Goal: Task Accomplishment & Management: Use online tool/utility

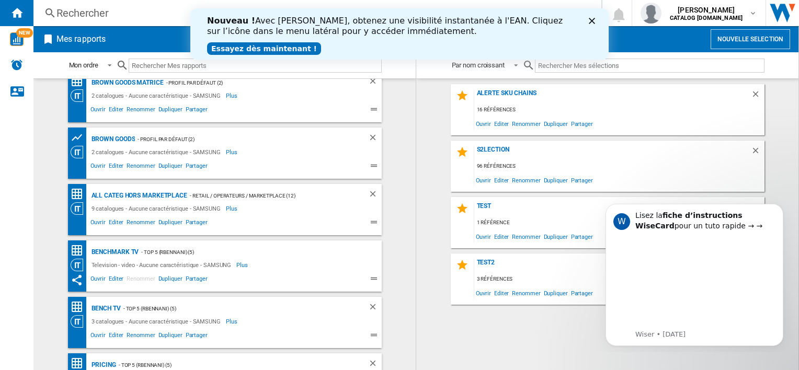
scroll to position [105, 0]
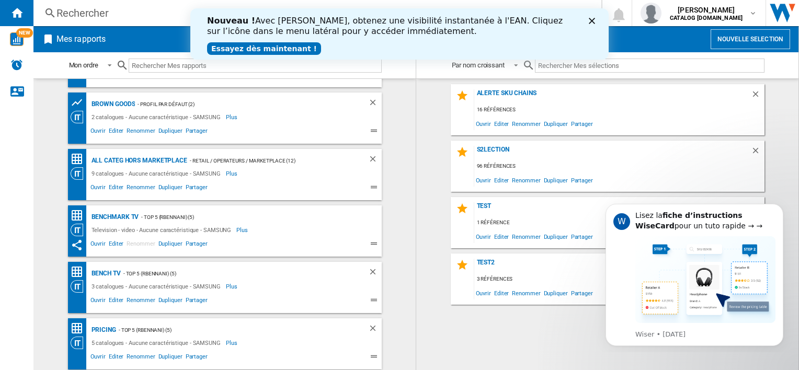
click at [273, 47] on link "Essayez dès maintenant !" at bounding box center [264, 48] width 114 height 13
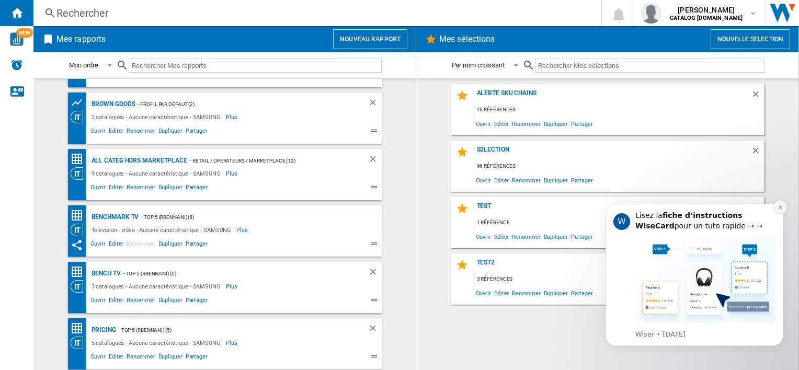
click at [784, 205] on button "Dismiss notification" at bounding box center [781, 207] width 14 height 14
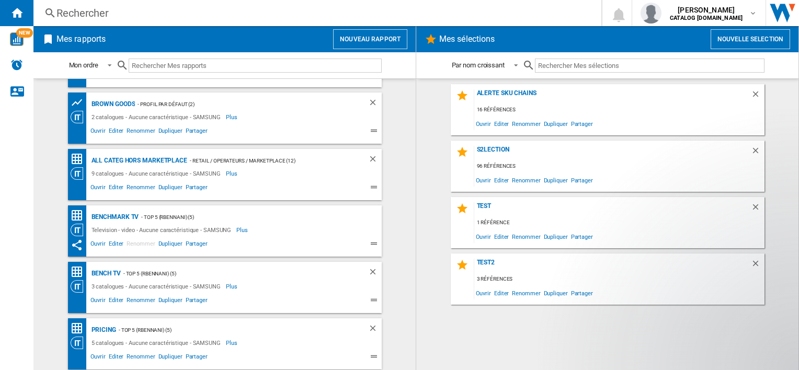
click at [782, 71] on div "Par nom croissant Par nom croissant Par nom décroissant" at bounding box center [607, 65] width 382 height 26
click at [785, 124] on wk-selection "Alerte SKU Chains 16 références Ouvrir Editer Renommer Dupliquer Partager" at bounding box center [607, 109] width 361 height 51
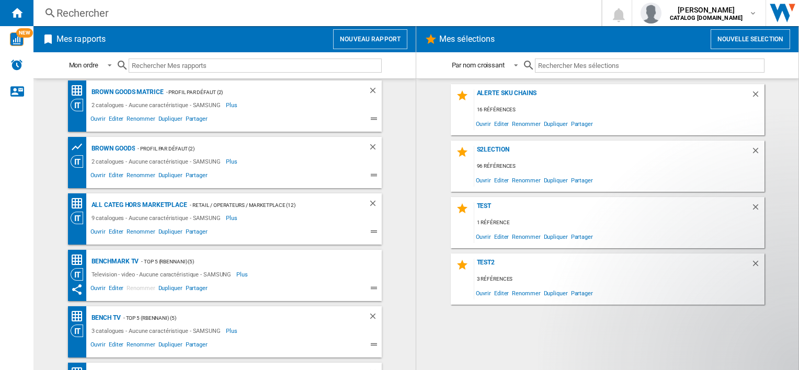
scroll to position [7, 0]
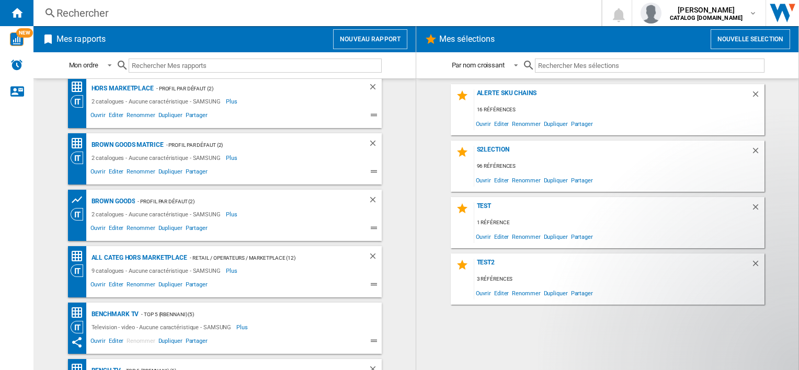
click at [342, 39] on button "Nouveau rapport" at bounding box center [370, 39] width 74 height 20
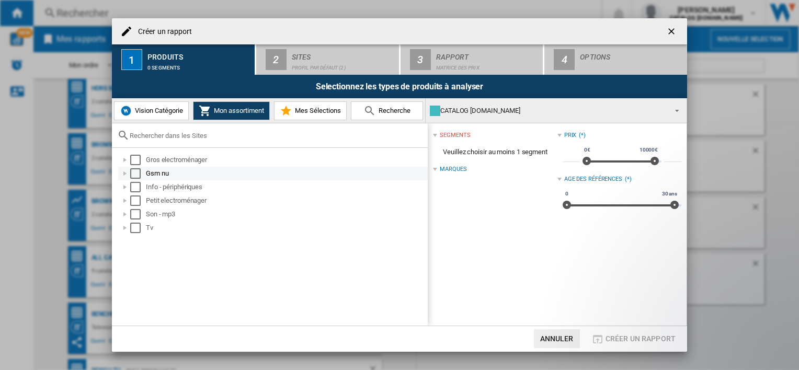
click at [138, 174] on div "Select" at bounding box center [135, 173] width 10 height 10
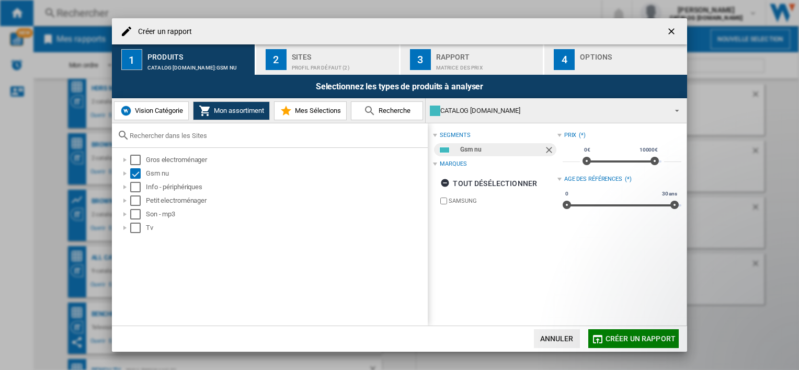
click at [632, 341] on span "Créer un rapport" at bounding box center [641, 339] width 70 height 8
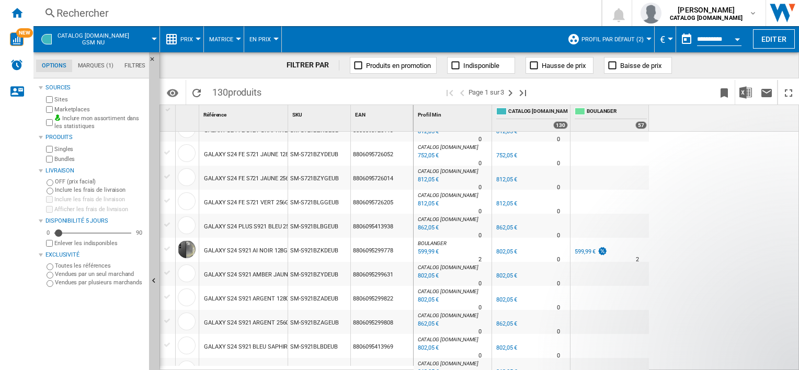
scroll to position [976, 0]
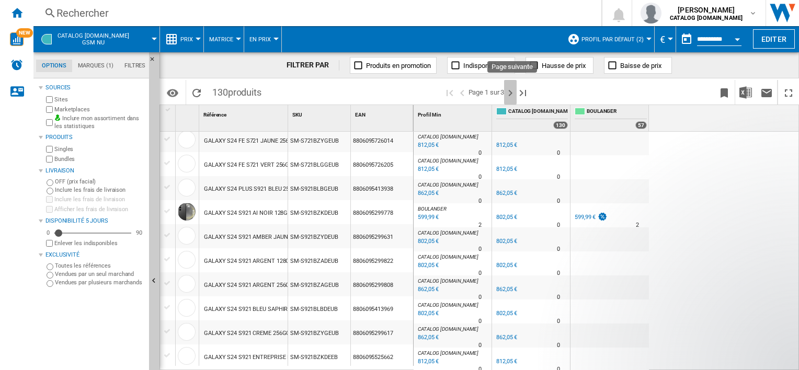
click at [511, 93] on ng-md-icon "Page suivante" at bounding box center [510, 93] width 13 height 13
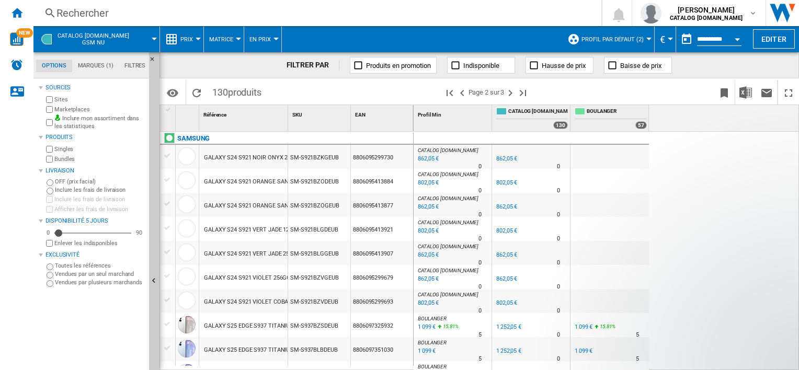
scroll to position [979, 0]
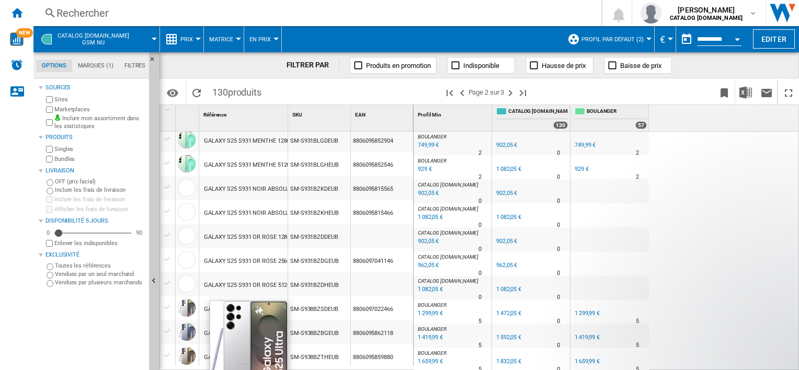
click at [188, 311] on div at bounding box center [187, 308] width 18 height 18
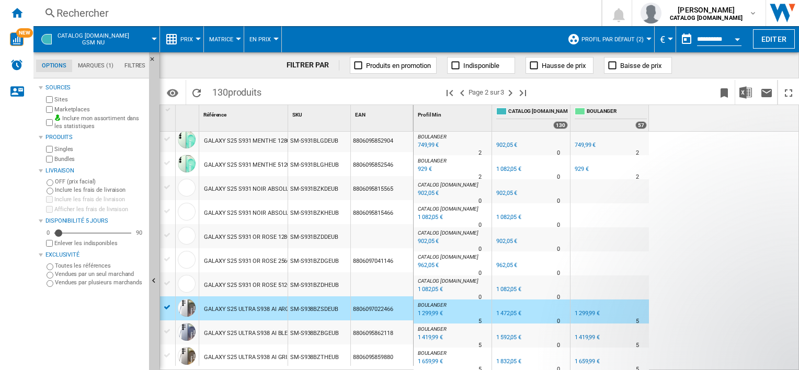
click at [312, 310] on div "SM-S938BZSDEUB" at bounding box center [319, 309] width 62 height 24
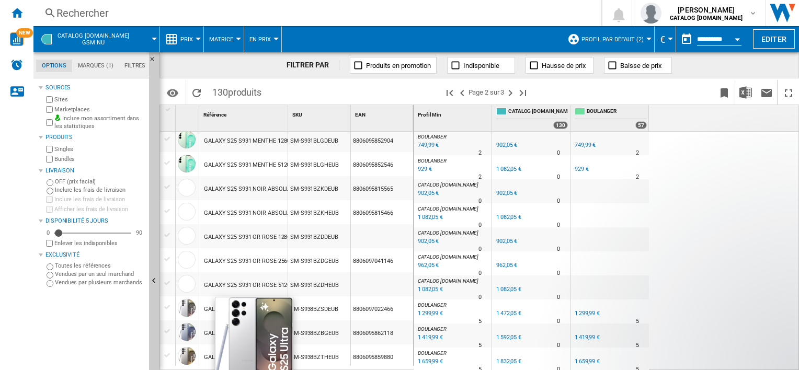
click at [193, 309] on div at bounding box center [187, 308] width 18 height 18
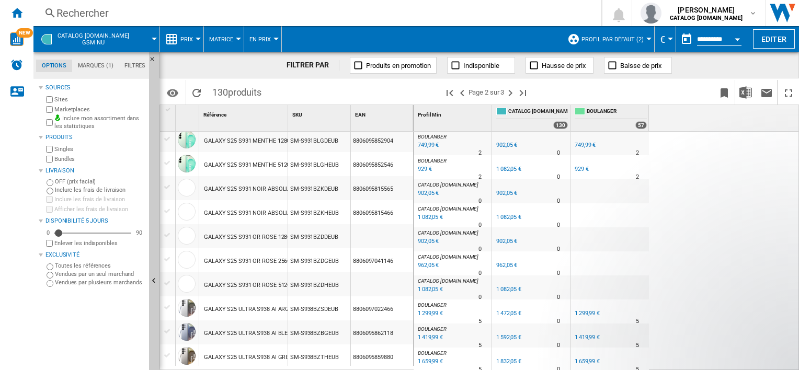
click at [210, 308] on div "GALAXY S25 ULTRA S938 AI ARGENT TITANE 256GO" at bounding box center [272, 310] width 137 height 24
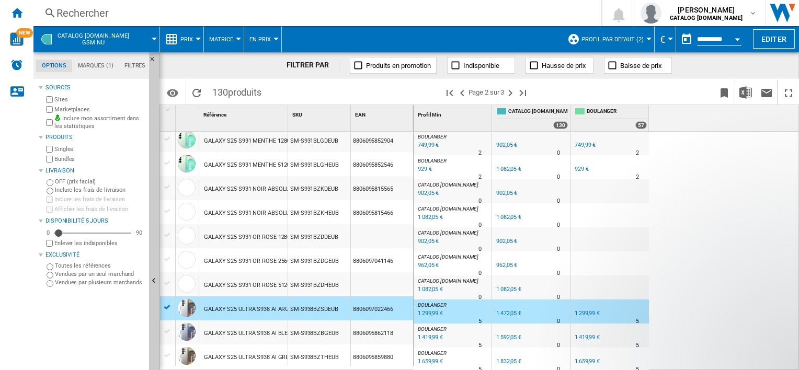
click at [210, 308] on div "GALAXY S25 ULTRA S938 AI ARGENT TITANE 256GO" at bounding box center [272, 310] width 137 height 24
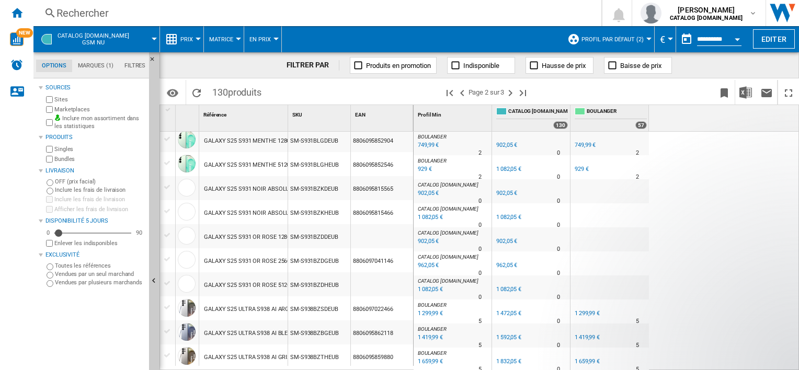
click at [254, 308] on div "GALAXY S25 ULTRA S938 AI ARGENT TITANE 256GO" at bounding box center [272, 310] width 137 height 24
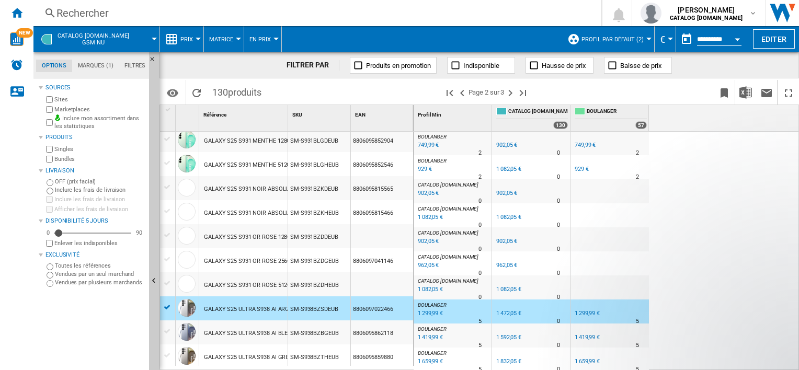
click at [254, 308] on div "GALAXY S25 ULTRA S938 AI ARGENT TITANE 256GO" at bounding box center [272, 310] width 137 height 24
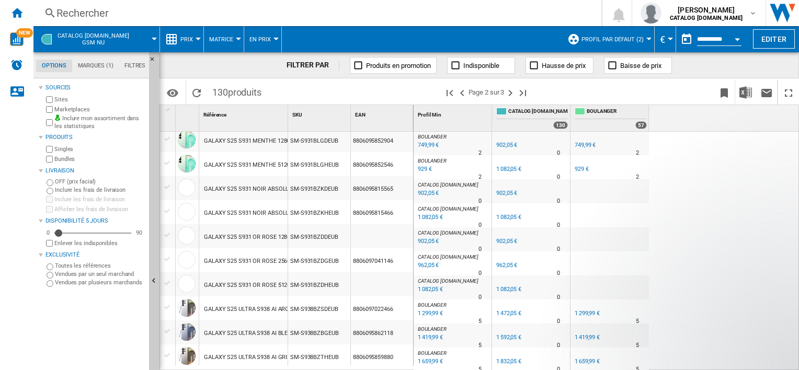
click at [391, 309] on div "8806097022466" at bounding box center [382, 309] width 62 height 24
click at [280, 312] on div "GALAXY S25 ULTRA S938 AI ARGENT TITANE 256GO" at bounding box center [272, 310] width 137 height 24
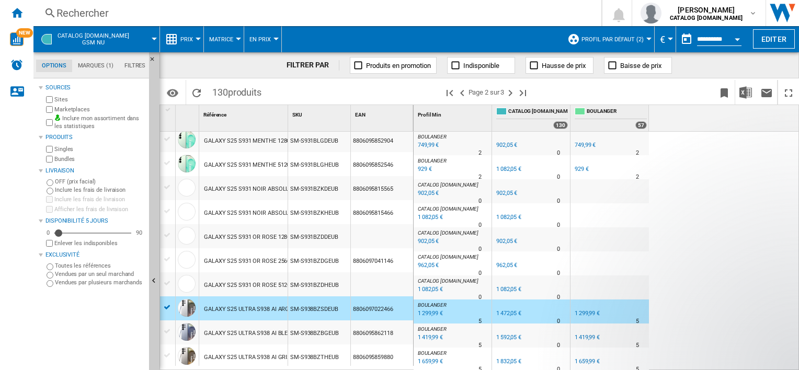
click at [280, 312] on div "GALAXY S25 ULTRA S938 AI ARGENT TITANE 256GO" at bounding box center [272, 310] width 137 height 24
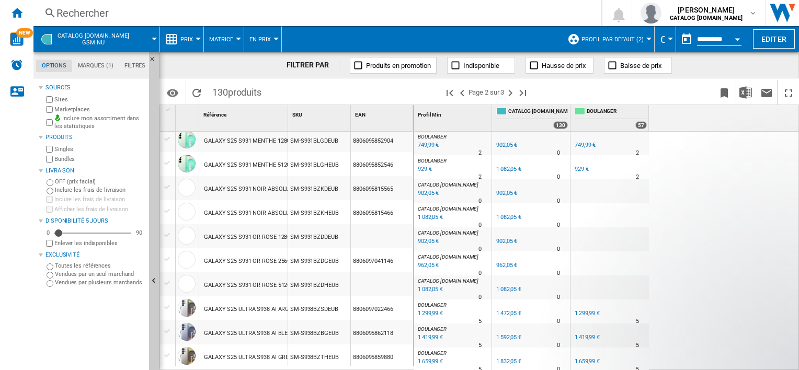
click at [735, 42] on button "Open calendar" at bounding box center [737, 37] width 19 height 19
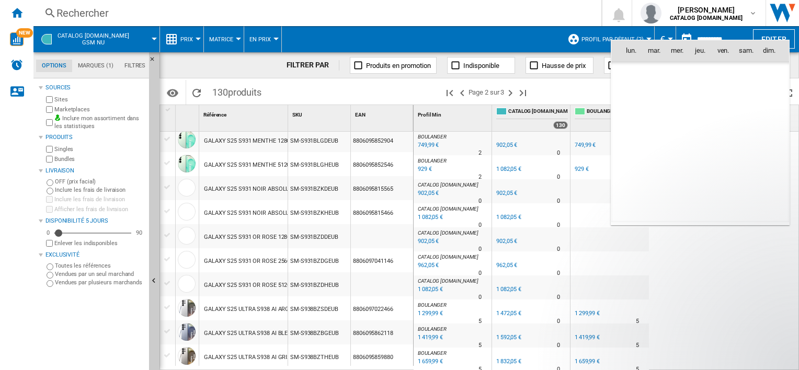
scroll to position [4990, 0]
click at [515, 44] on div at bounding box center [399, 185] width 799 height 370
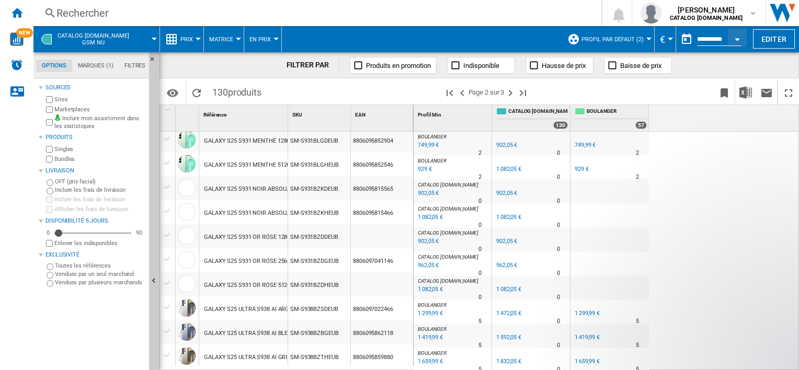
click at [718, 40] on input "**********" at bounding box center [719, 40] width 44 height 9
click at [739, 42] on button "Open calendar" at bounding box center [737, 37] width 19 height 19
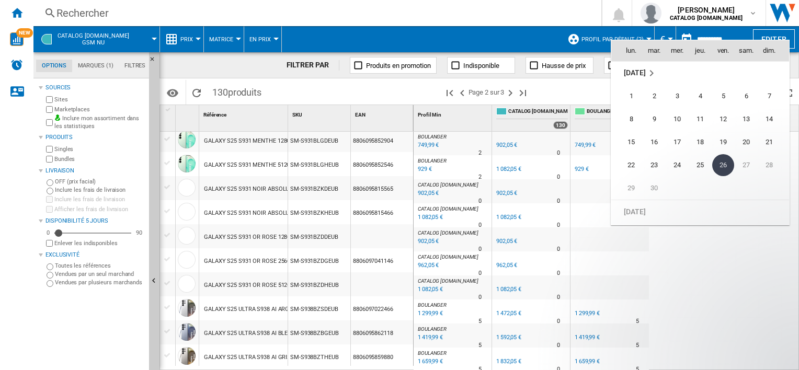
click at [669, 261] on div at bounding box center [399, 185] width 799 height 370
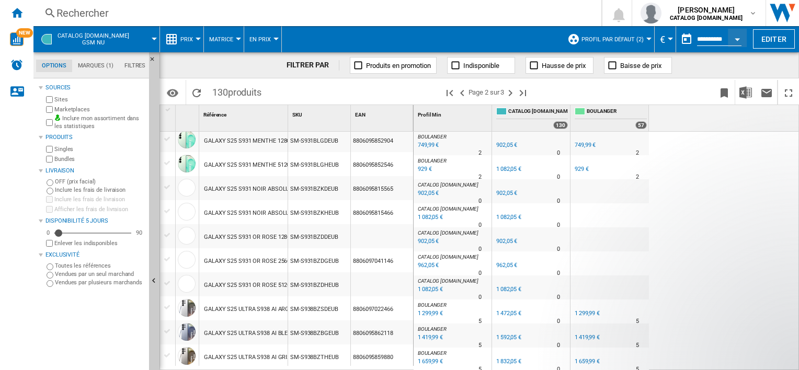
click at [269, 309] on div "GALAXY S25 ULTRA S938 AI ARGENT TITANE 256GO" at bounding box center [272, 310] width 137 height 24
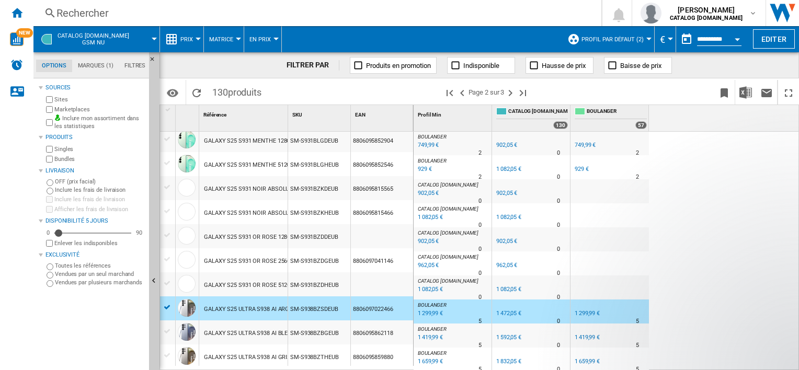
click at [269, 309] on div "GALAXY S25 ULTRA S938 AI ARGENT TITANE 256GO" at bounding box center [272, 310] width 137 height 24
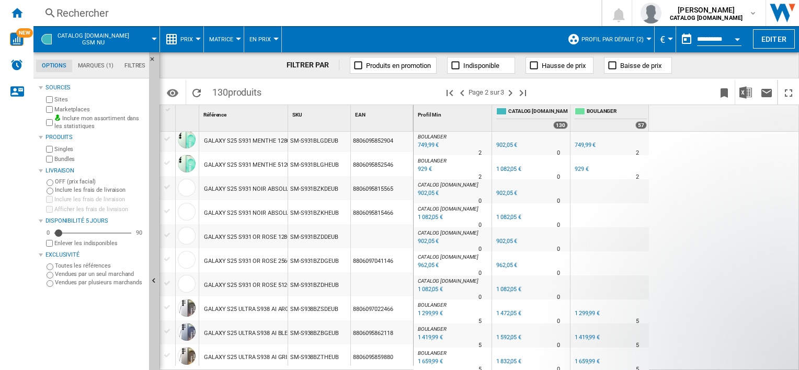
click at [269, 309] on div "GALAXY S25 ULTRA S938 AI ARGENT TITANE 256GO" at bounding box center [272, 310] width 137 height 24
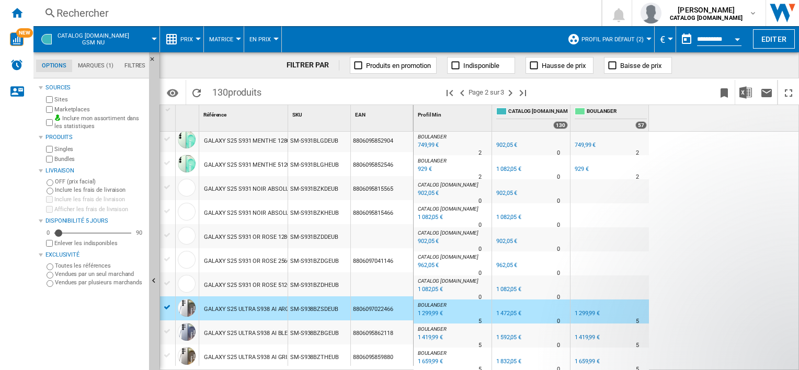
click at [430, 308] on span "BOULANGER" at bounding box center [432, 305] width 29 height 6
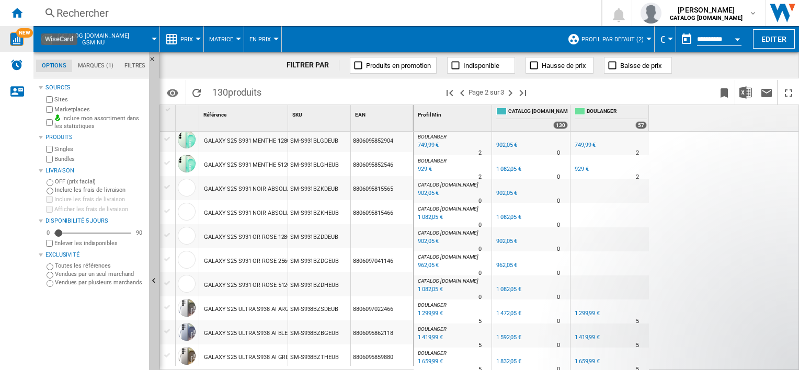
click at [15, 37] on img "WiseCard" at bounding box center [17, 39] width 14 height 14
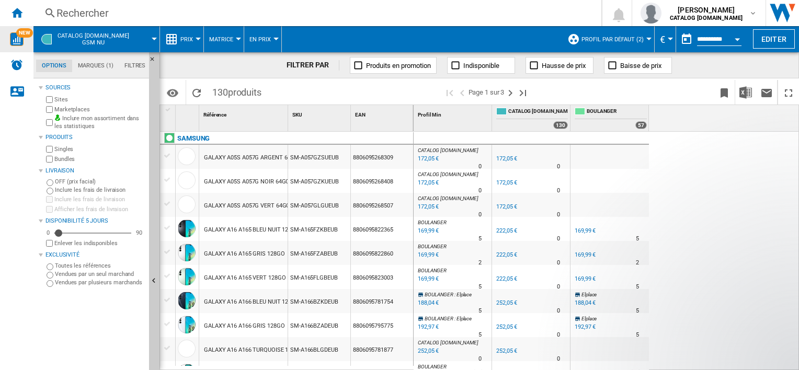
scroll to position [105, 0]
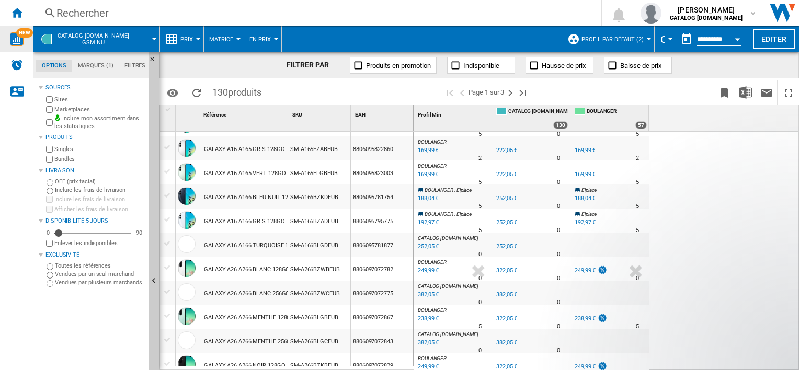
click at [739, 40] on div "Open calendar" at bounding box center [737, 39] width 5 height 3
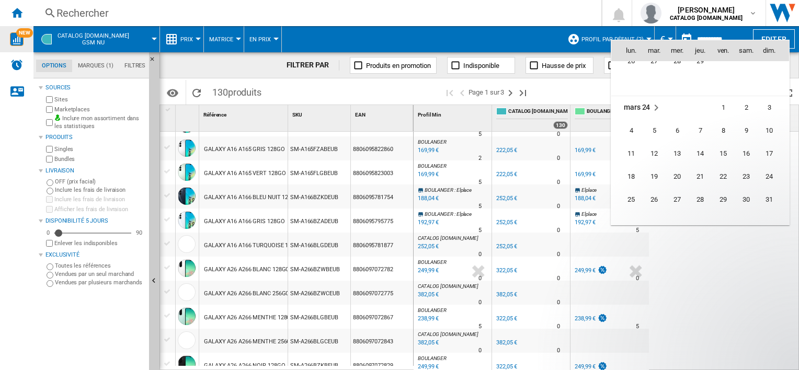
scroll to position [2427, 0]
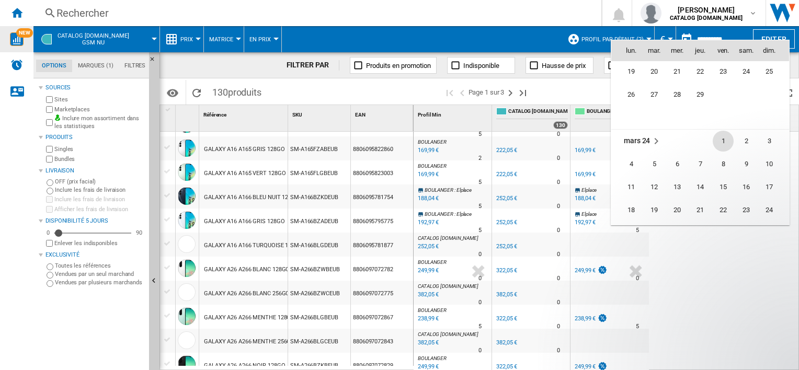
click at [728, 134] on span "1" at bounding box center [723, 141] width 21 height 21
type input "**********"
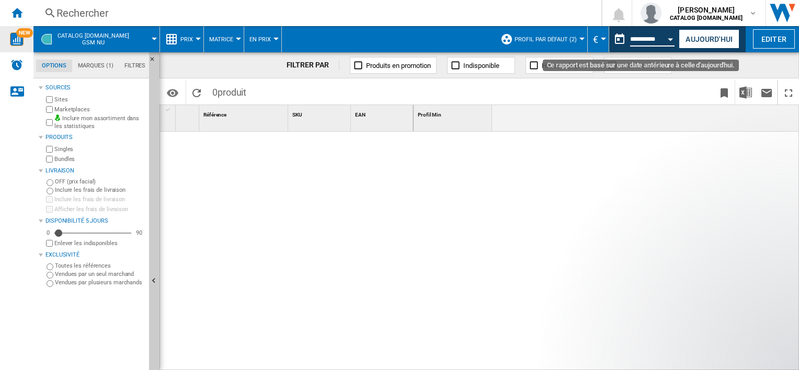
click at [661, 44] on input "**********" at bounding box center [652, 40] width 44 height 9
click at [670, 38] on div "Open calendar" at bounding box center [671, 39] width 5 height 3
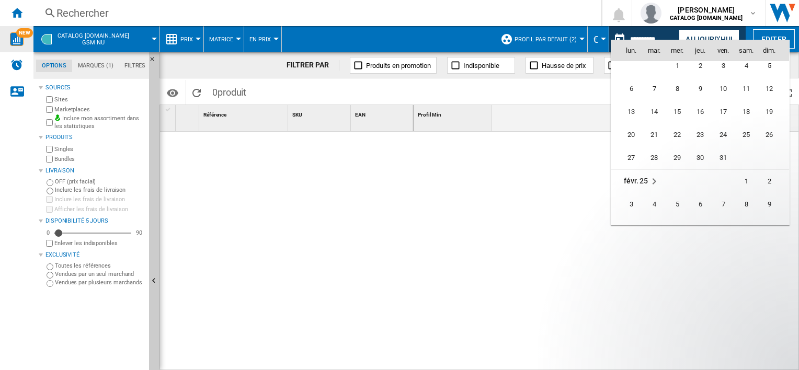
scroll to position [3855, 0]
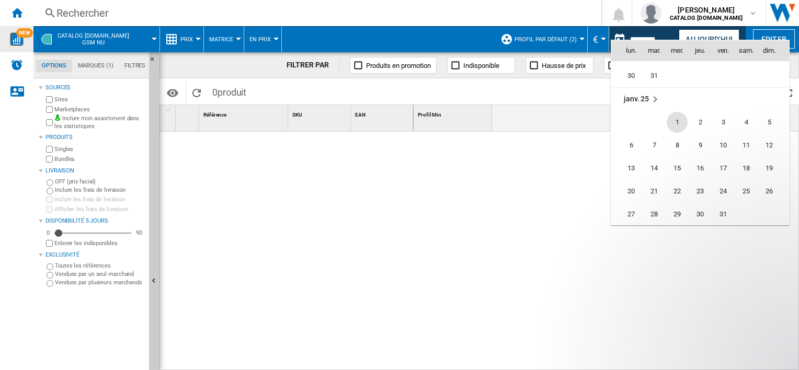
click at [683, 118] on span "1" at bounding box center [677, 122] width 21 height 21
type input "**********"
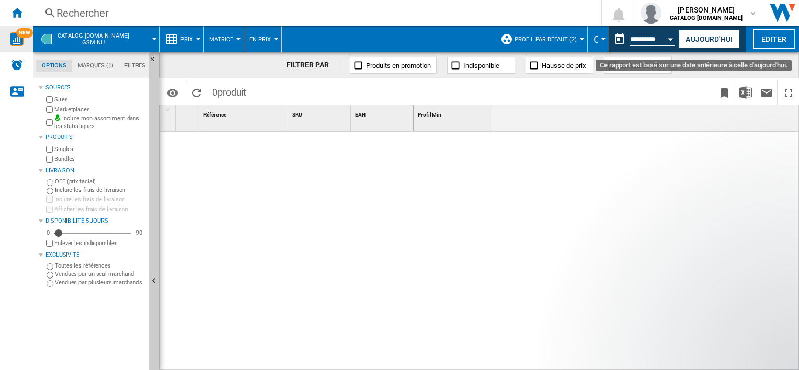
click at [669, 40] on button "Open calendar" at bounding box center [671, 37] width 19 height 19
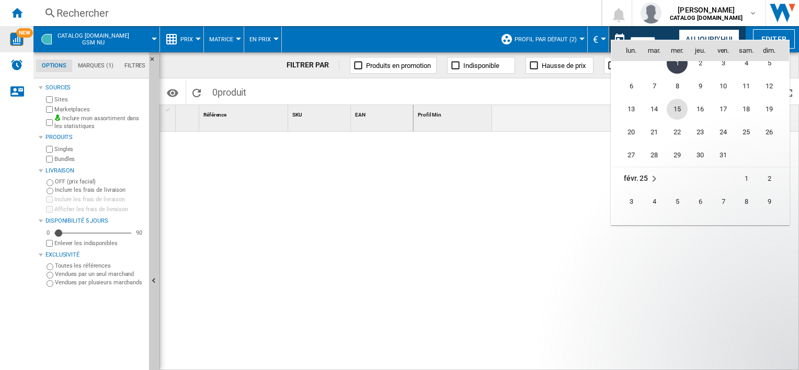
scroll to position [3934, 0]
click at [564, 157] on div at bounding box center [399, 185] width 799 height 370
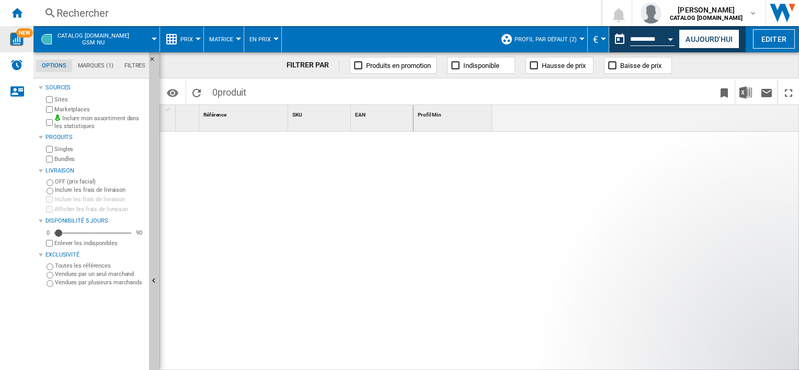
click at [673, 40] on button "Open calendar" at bounding box center [671, 37] width 19 height 19
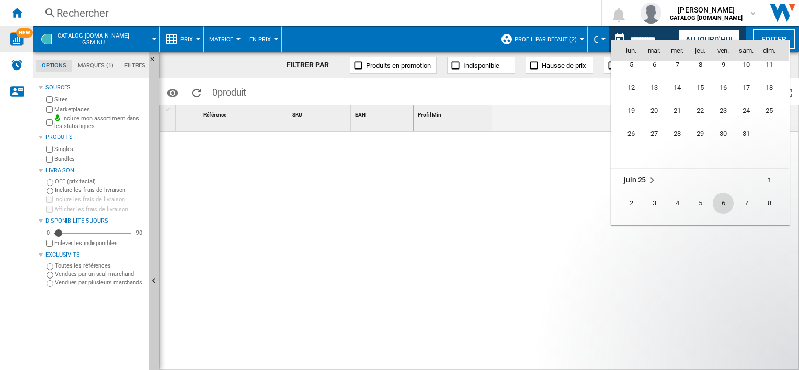
scroll to position [4509, 0]
click at [707, 169] on span "5" at bounding box center [700, 161] width 21 height 21
type input "**********"
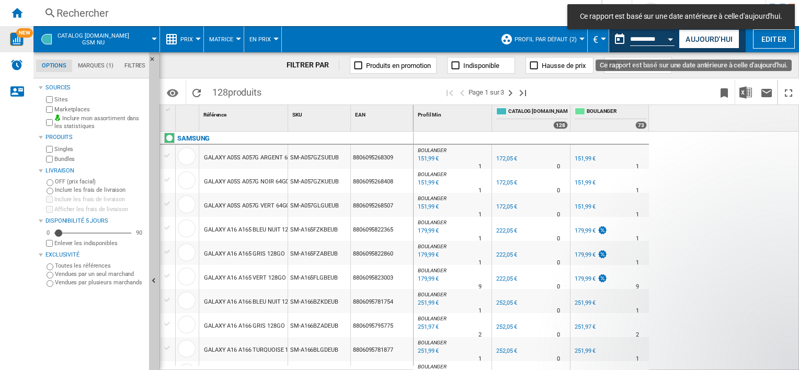
click at [672, 37] on button "Open calendar" at bounding box center [671, 37] width 19 height 19
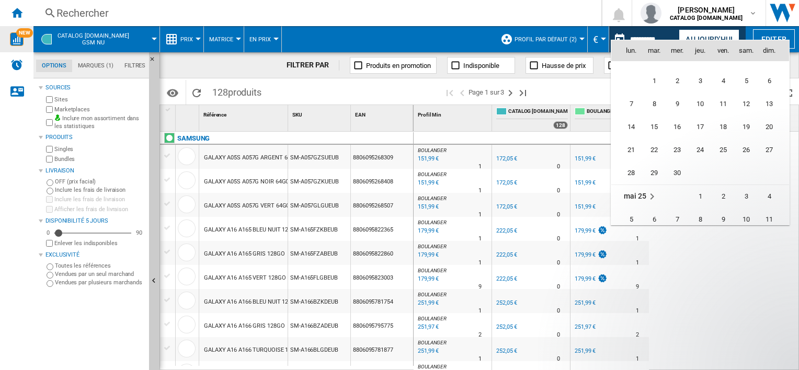
scroll to position [4260, 0]
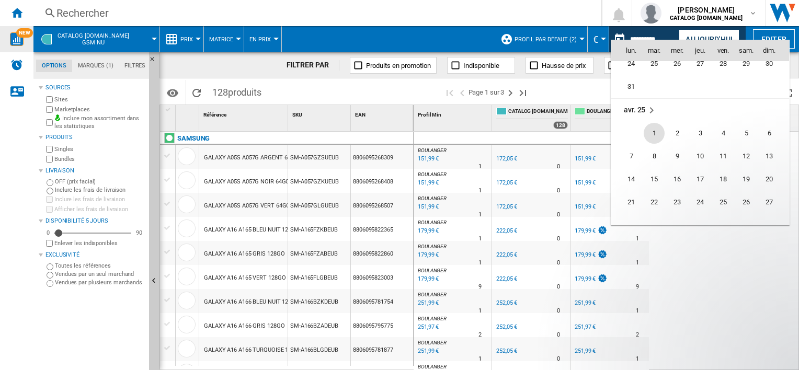
click at [659, 128] on span "1" at bounding box center [654, 133] width 21 height 21
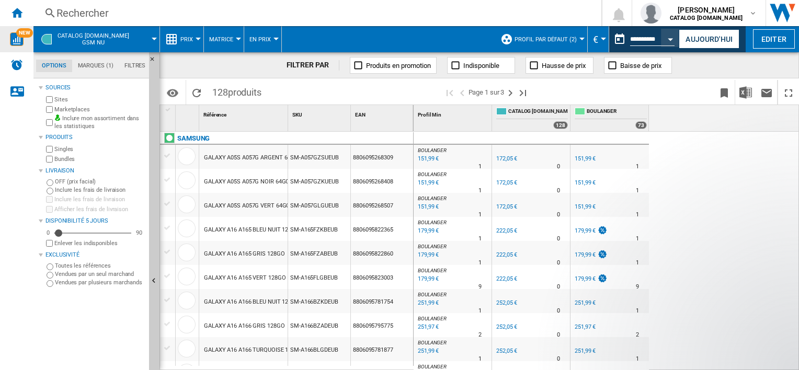
type input "**********"
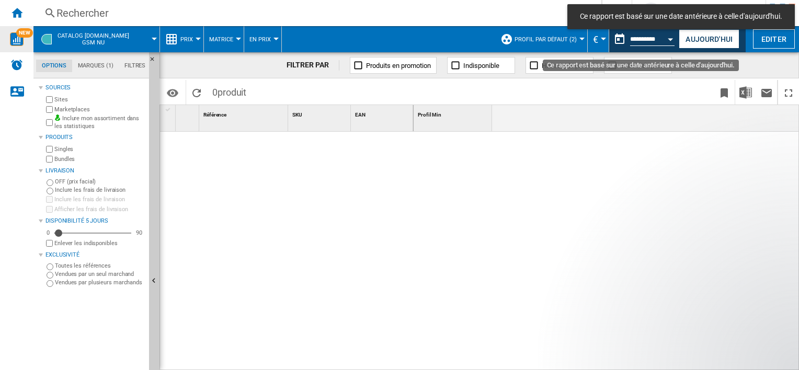
click at [670, 41] on button "Open calendar" at bounding box center [671, 37] width 19 height 19
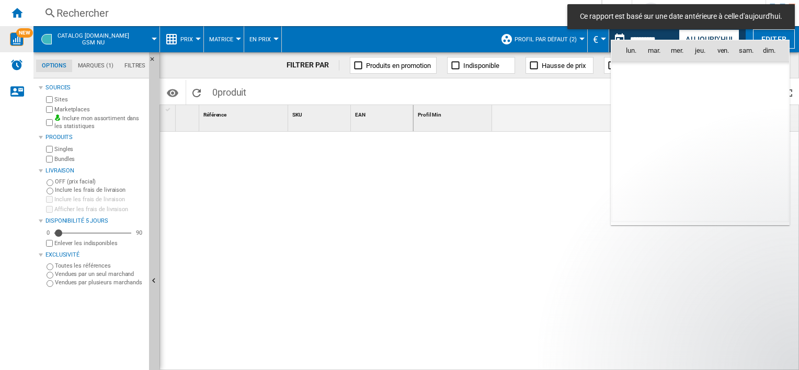
scroll to position [4297, 0]
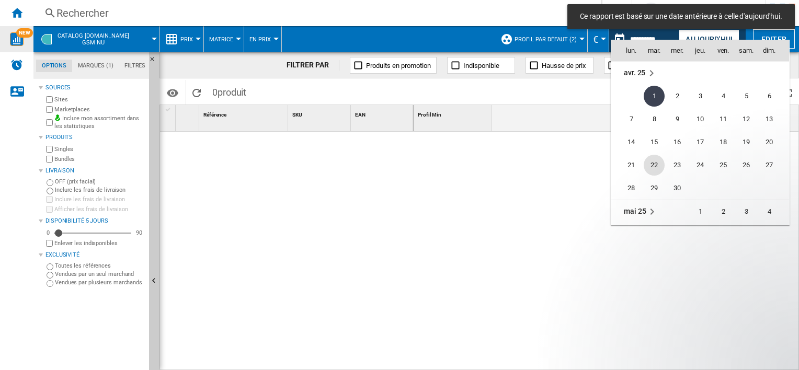
click at [656, 154] on td "22" at bounding box center [654, 165] width 23 height 23
type input "**********"
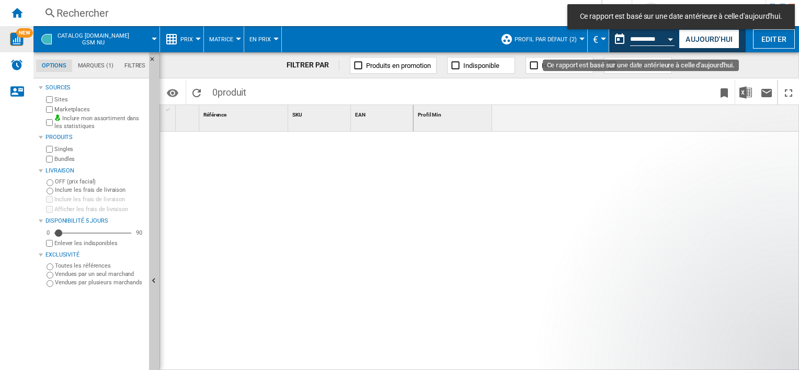
click at [672, 42] on button "Open calendar" at bounding box center [671, 37] width 19 height 19
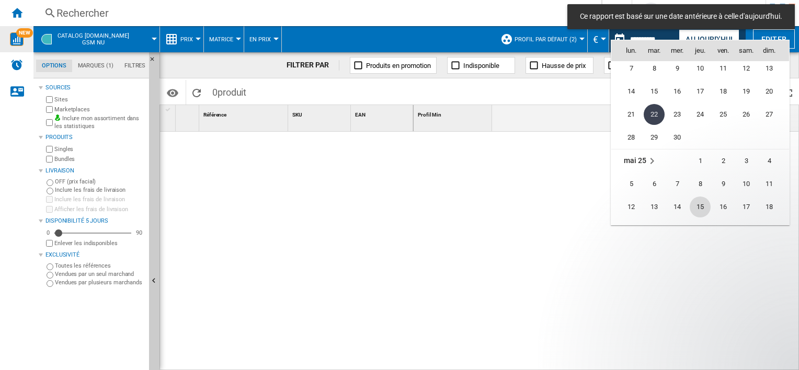
scroll to position [4350, 0]
click at [659, 198] on span "13" at bounding box center [654, 205] width 21 height 21
type input "**********"
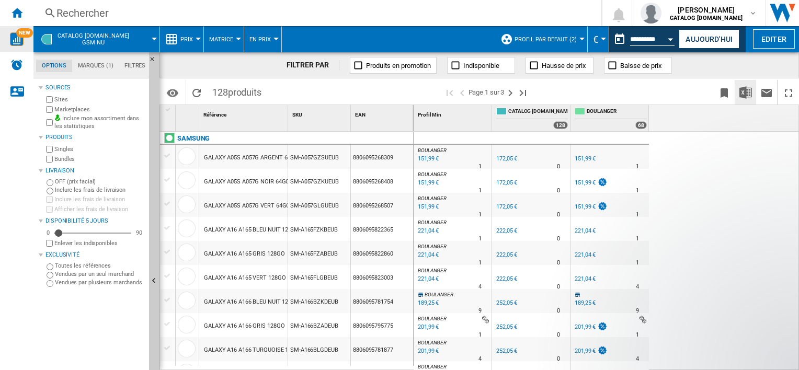
click at [749, 93] on img "Télécharger au format Excel" at bounding box center [746, 92] width 13 height 13
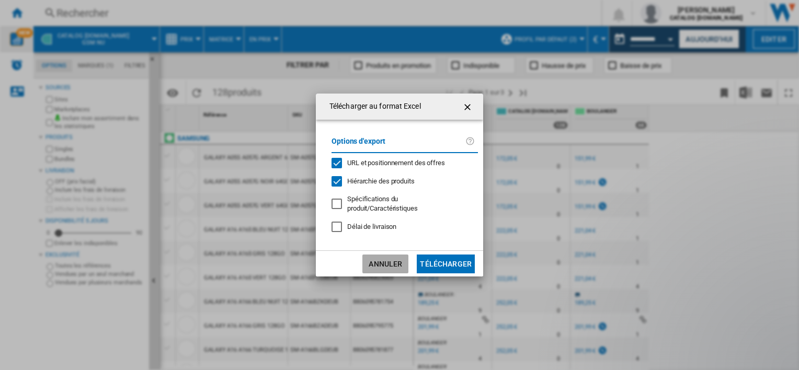
click at [387, 263] on button "Annuler" at bounding box center [386, 264] width 46 height 19
